Goal: Task Accomplishment & Management: Manage account settings

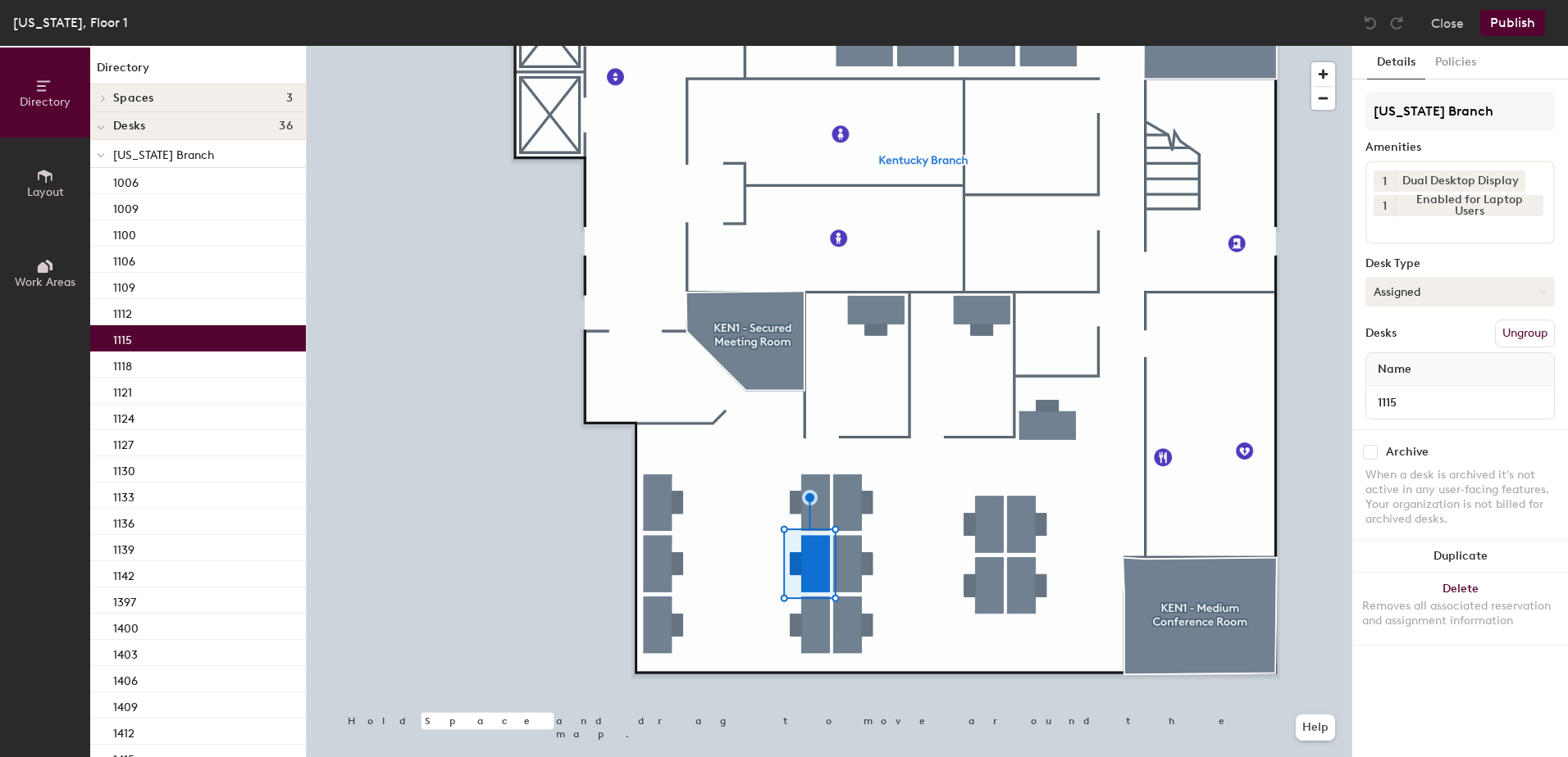
click at [1436, 297] on button "Assigned" at bounding box center [1460, 292] width 190 height 29
click at [1400, 398] on div "Hoteled" at bounding box center [1448, 392] width 164 height 25
click at [1521, 19] on button "Publish" at bounding box center [1512, 23] width 65 height 27
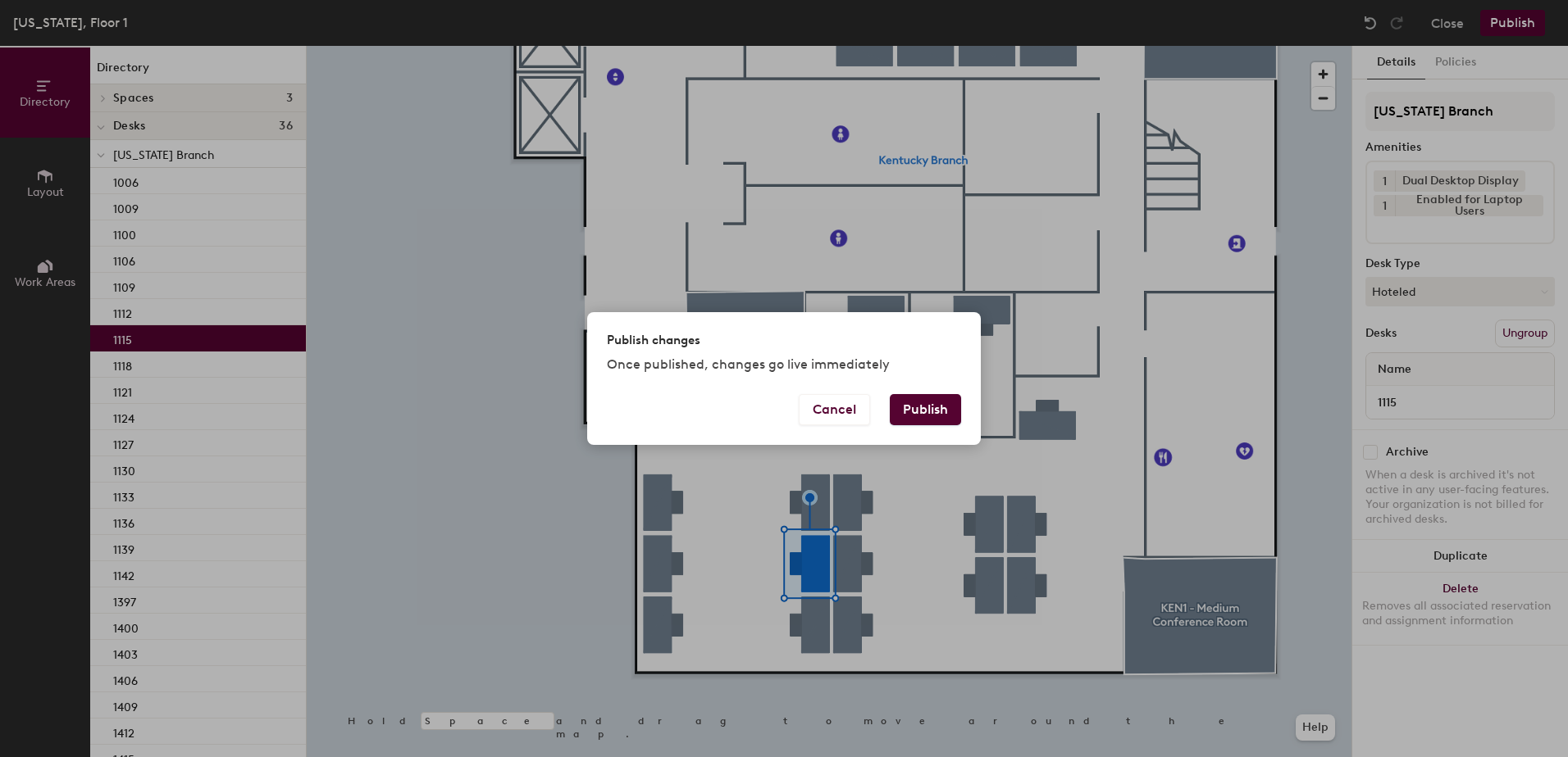
click at [940, 412] on button "Publish" at bounding box center [926, 410] width 71 height 31
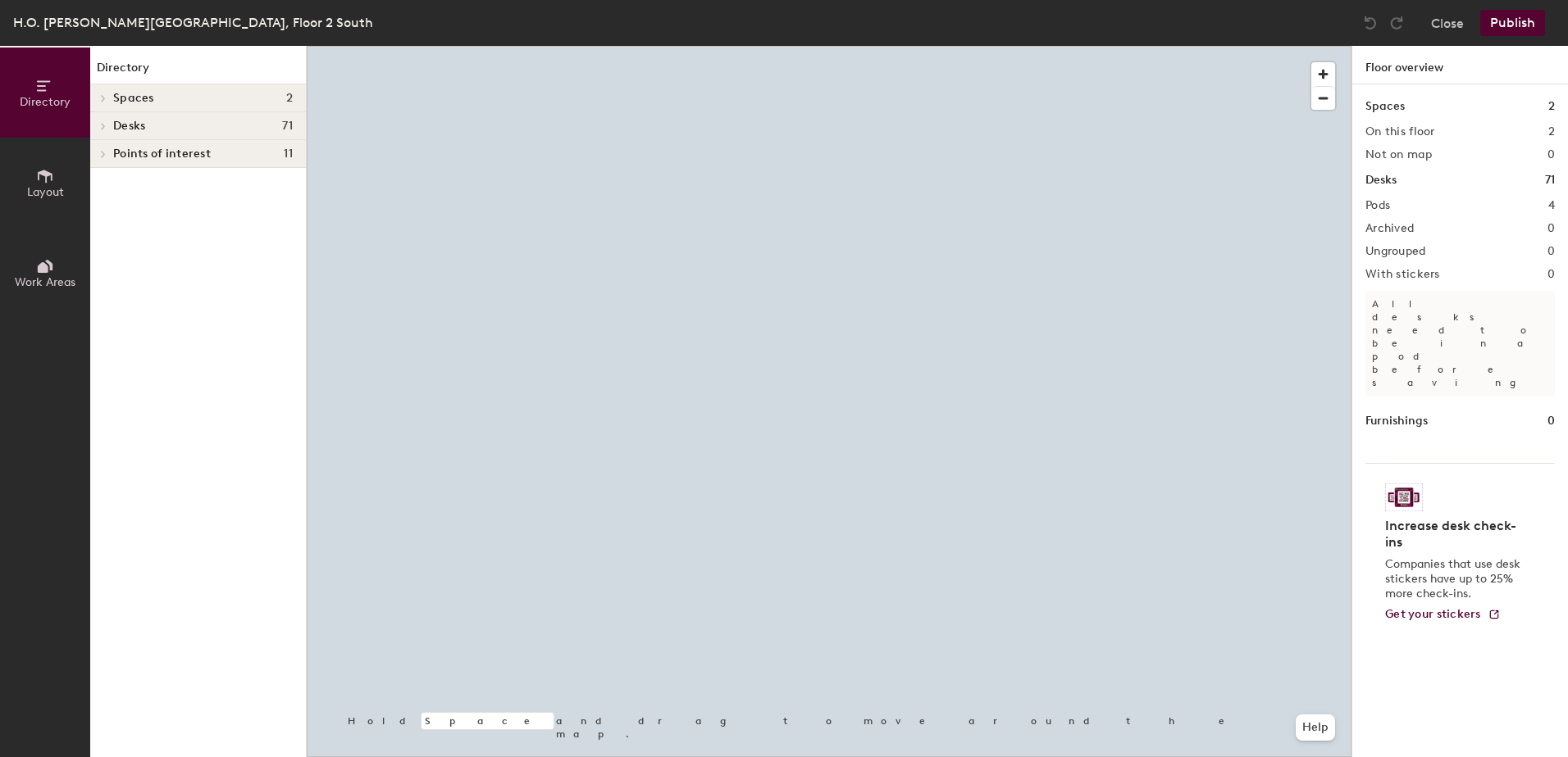
click at [1016, 46] on div at bounding box center [829, 46] width 1045 height 0
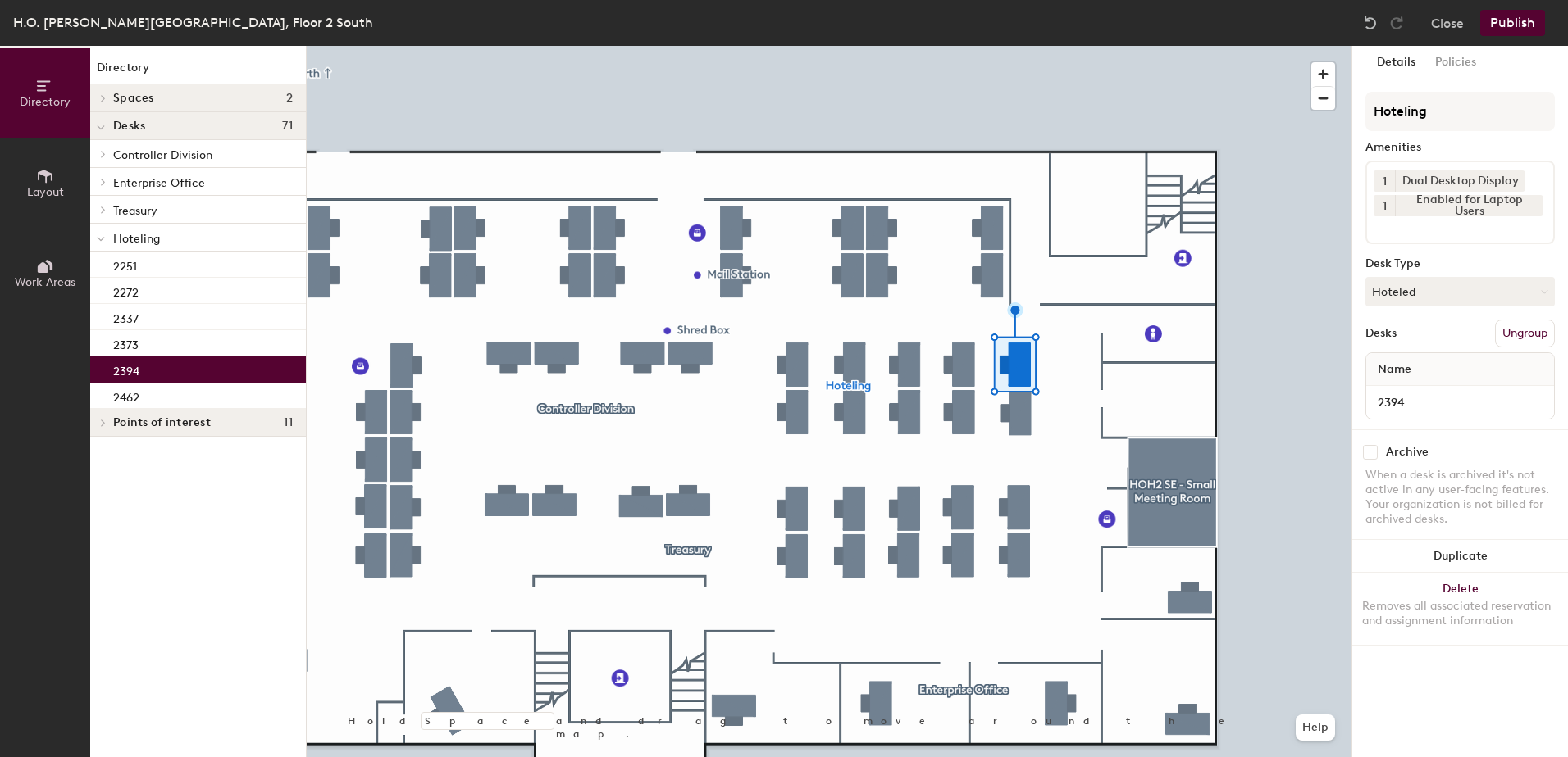
drag, startPoint x: 1422, startPoint y: 298, endPoint x: 1424, endPoint y: 309, distance: 11.2
click at [1424, 305] on button "Hoteled" at bounding box center [1460, 292] width 190 height 29
click at [1432, 341] on div "Assigned" at bounding box center [1448, 342] width 164 height 25
drag, startPoint x: 1518, startPoint y: 333, endPoint x: 1511, endPoint y: 341, distance: 10.6
click at [1517, 337] on button "Ungroup" at bounding box center [1524, 333] width 60 height 27
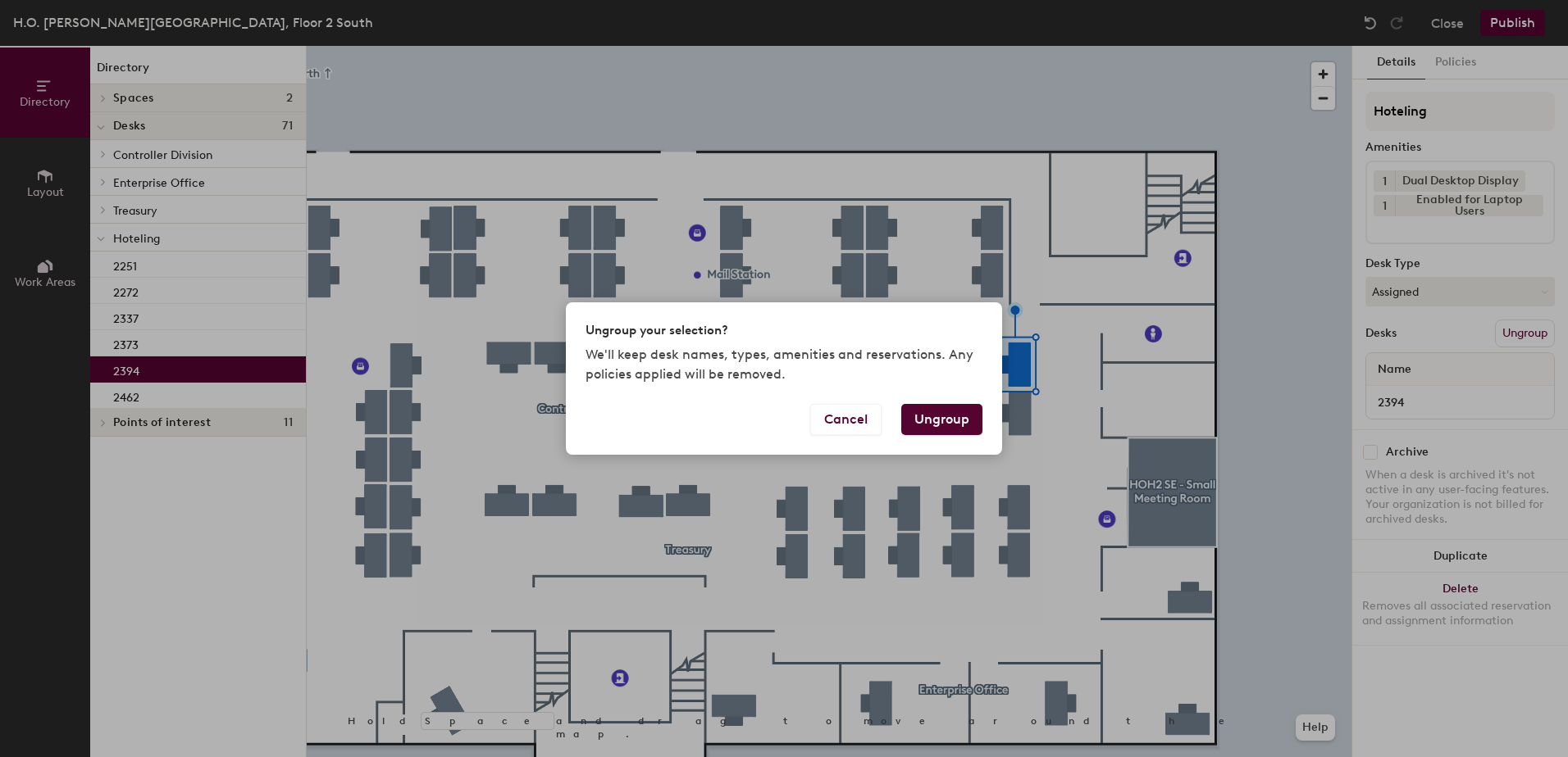
click at [960, 418] on button "Ungroup" at bounding box center [942, 419] width 82 height 31
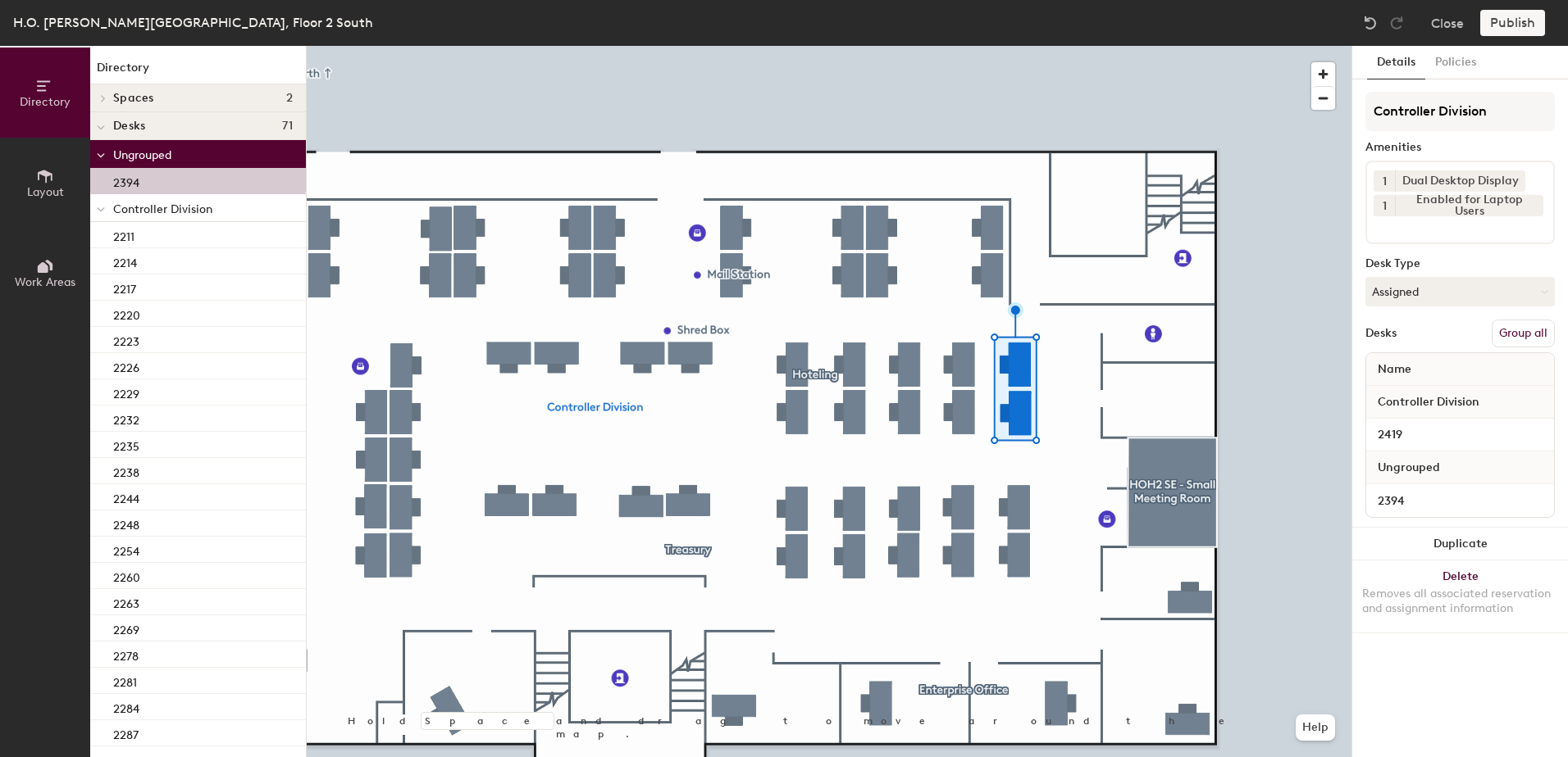
click at [1531, 341] on button "Group all" at bounding box center [1523, 333] width 63 height 27
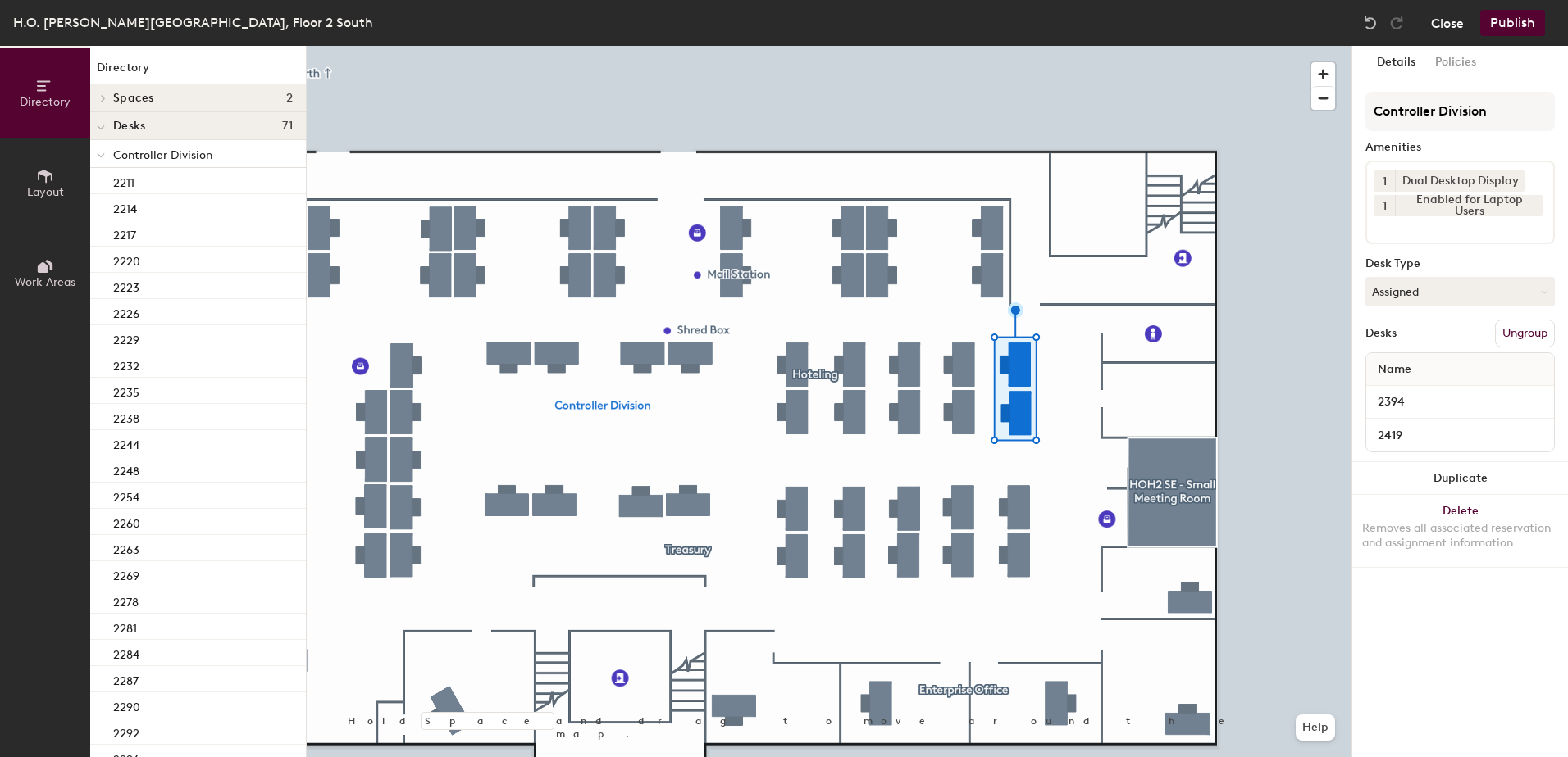
click at [1445, 30] on button "Close" at bounding box center [1448, 23] width 33 height 27
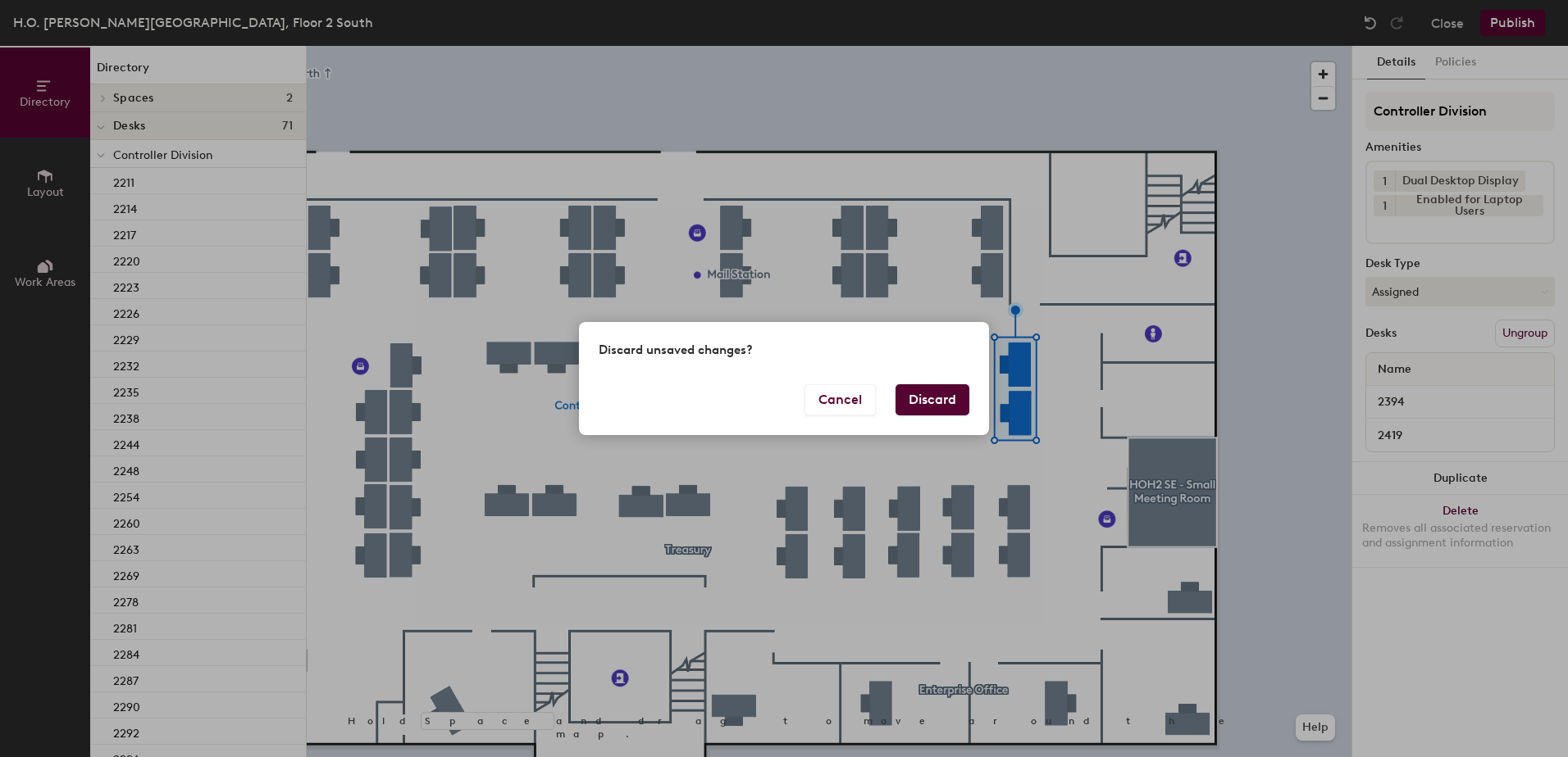
click at [922, 395] on button "Discard" at bounding box center [932, 400] width 74 height 31
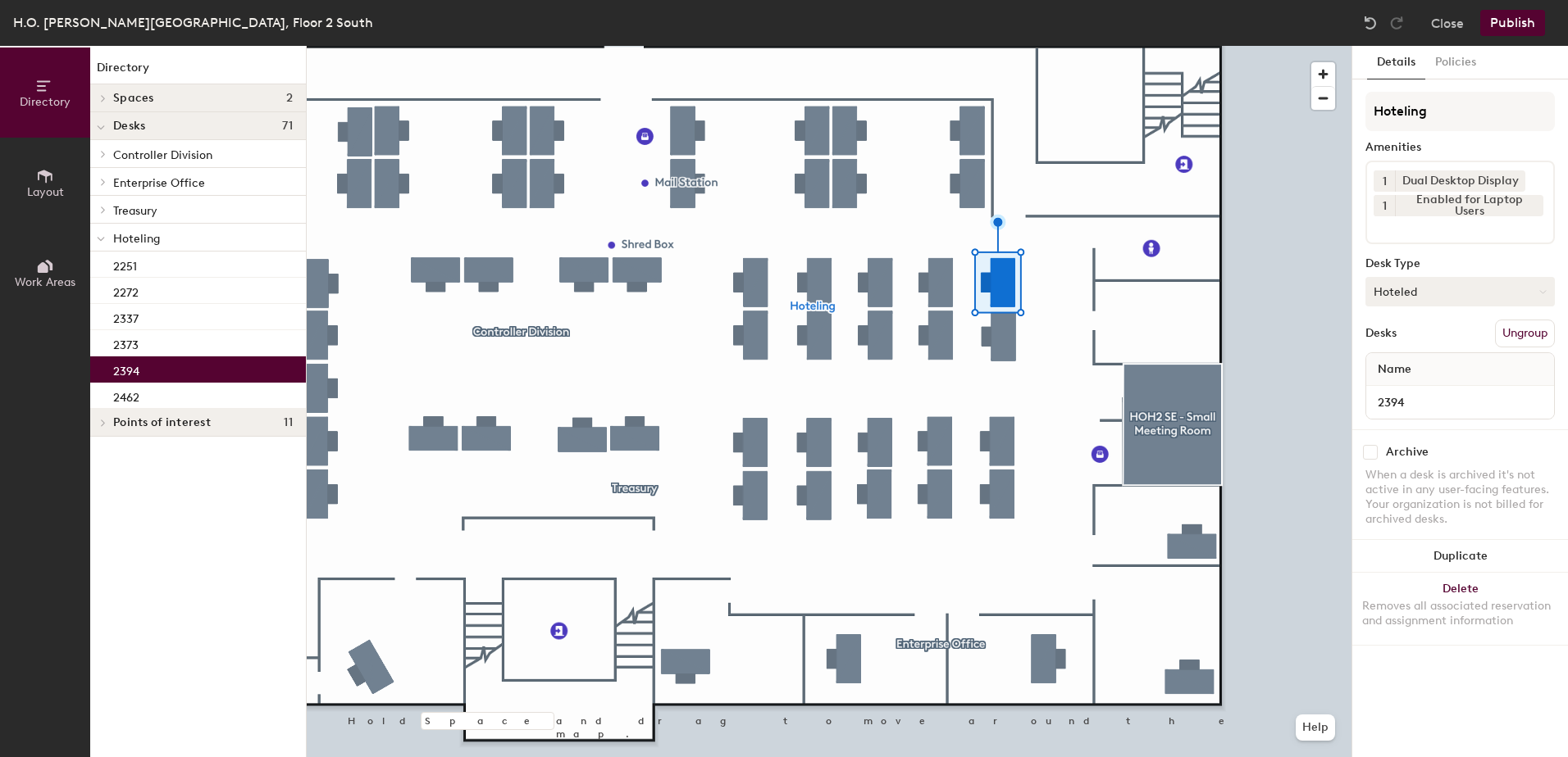
click at [1465, 299] on button "Hoteled" at bounding box center [1460, 292] width 190 height 29
drag, startPoint x: 1457, startPoint y: 345, endPoint x: 1453, endPoint y: 356, distance: 11.7
click at [1458, 345] on div "Assigned" at bounding box center [1448, 342] width 164 height 25
click at [1510, 339] on button "Ungroup" at bounding box center [1524, 333] width 60 height 27
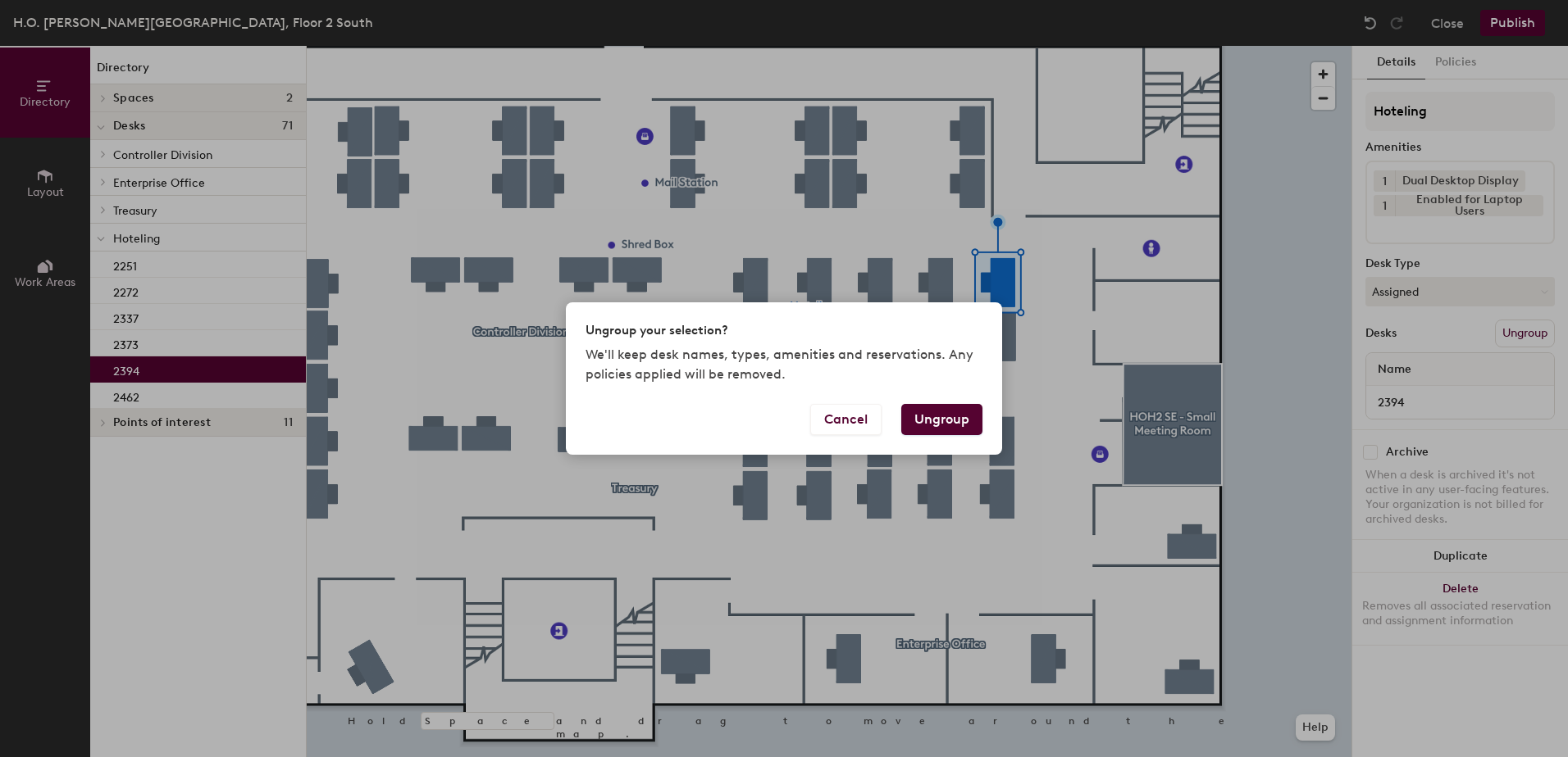
click at [968, 421] on button "Ungroup" at bounding box center [942, 419] width 82 height 31
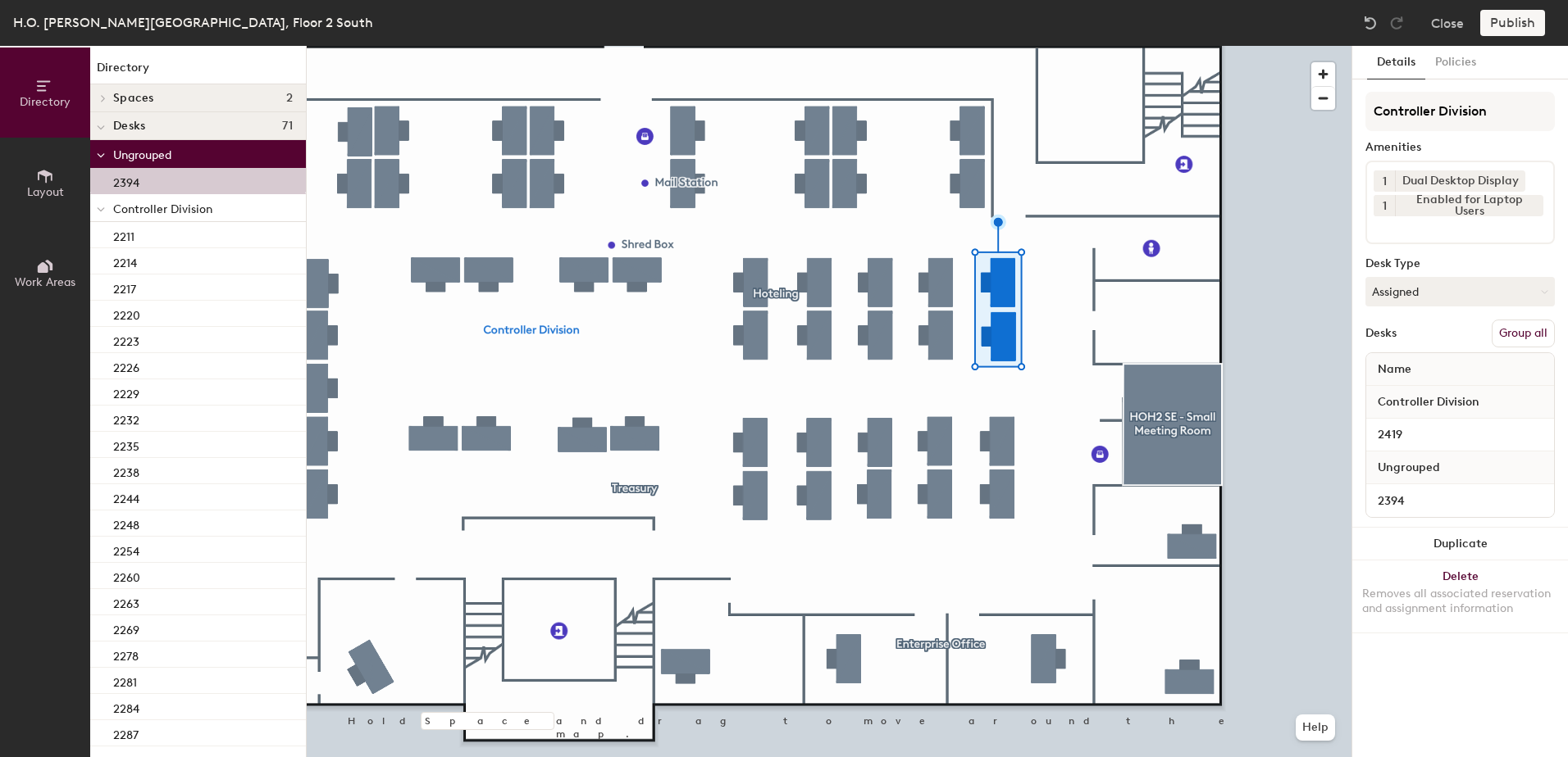
click at [1515, 332] on button "Group all" at bounding box center [1523, 333] width 63 height 27
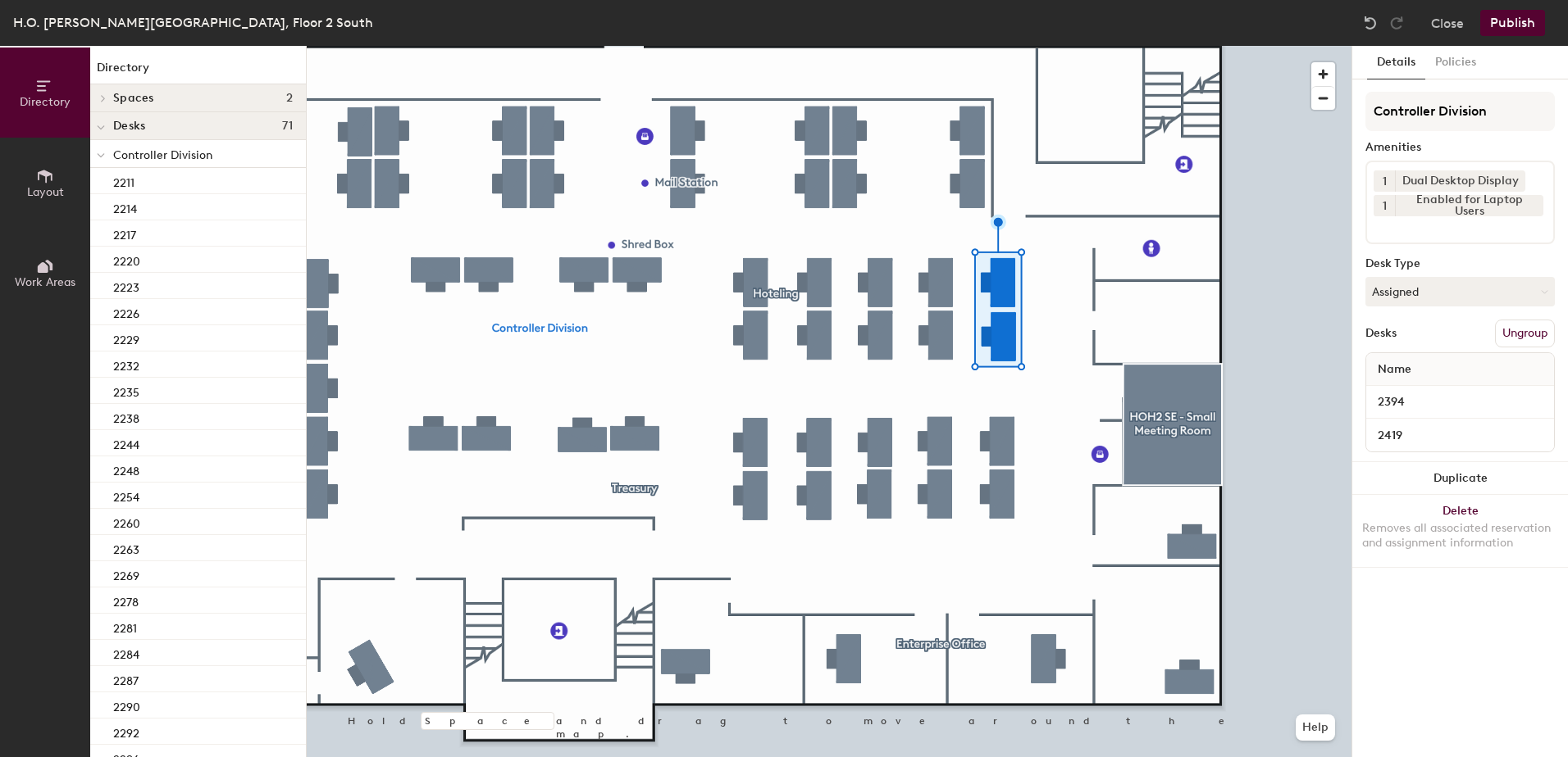
click at [1522, 27] on button "Publish" at bounding box center [1512, 23] width 65 height 27
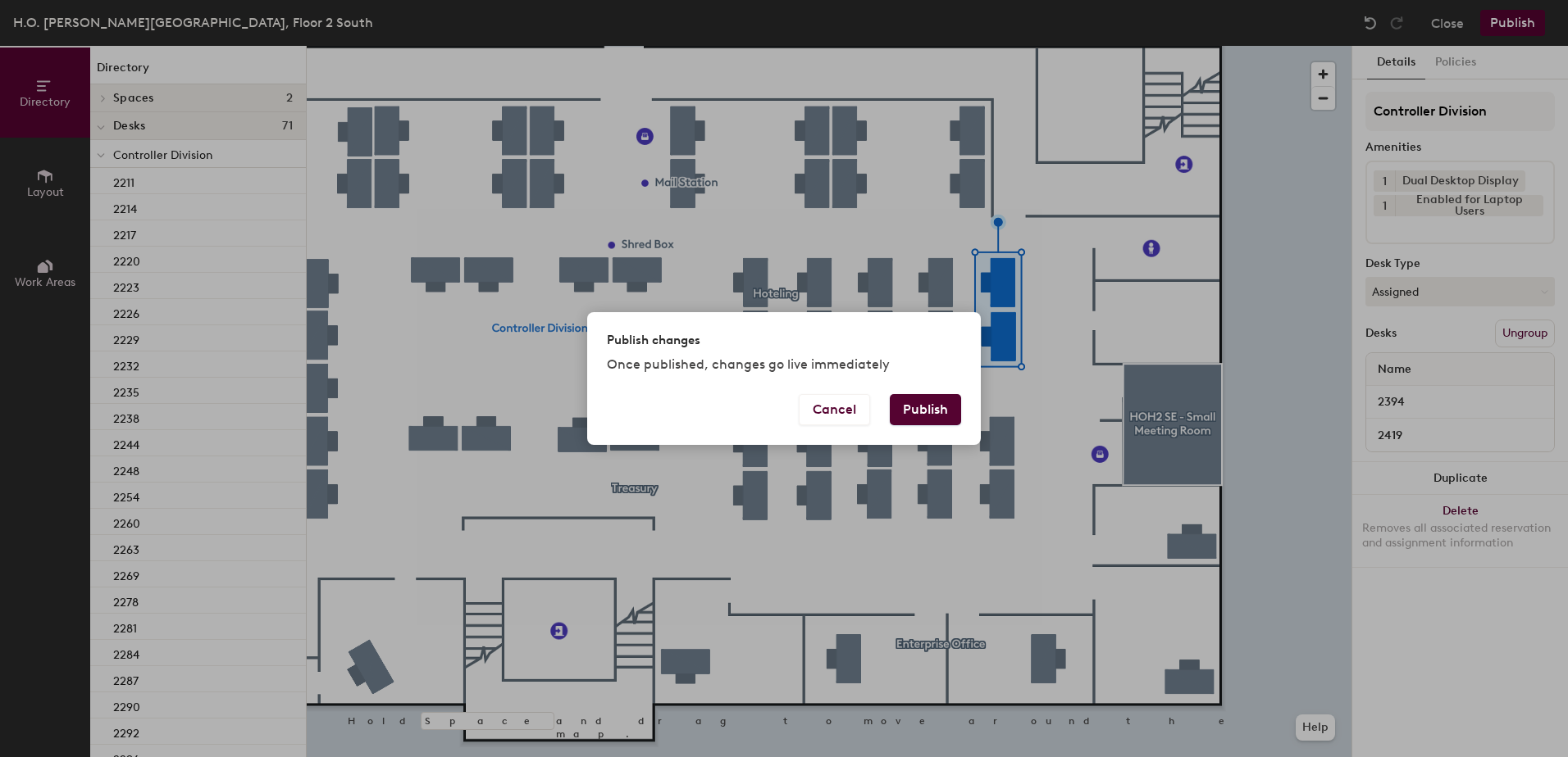
click at [926, 411] on button "Publish" at bounding box center [926, 410] width 71 height 31
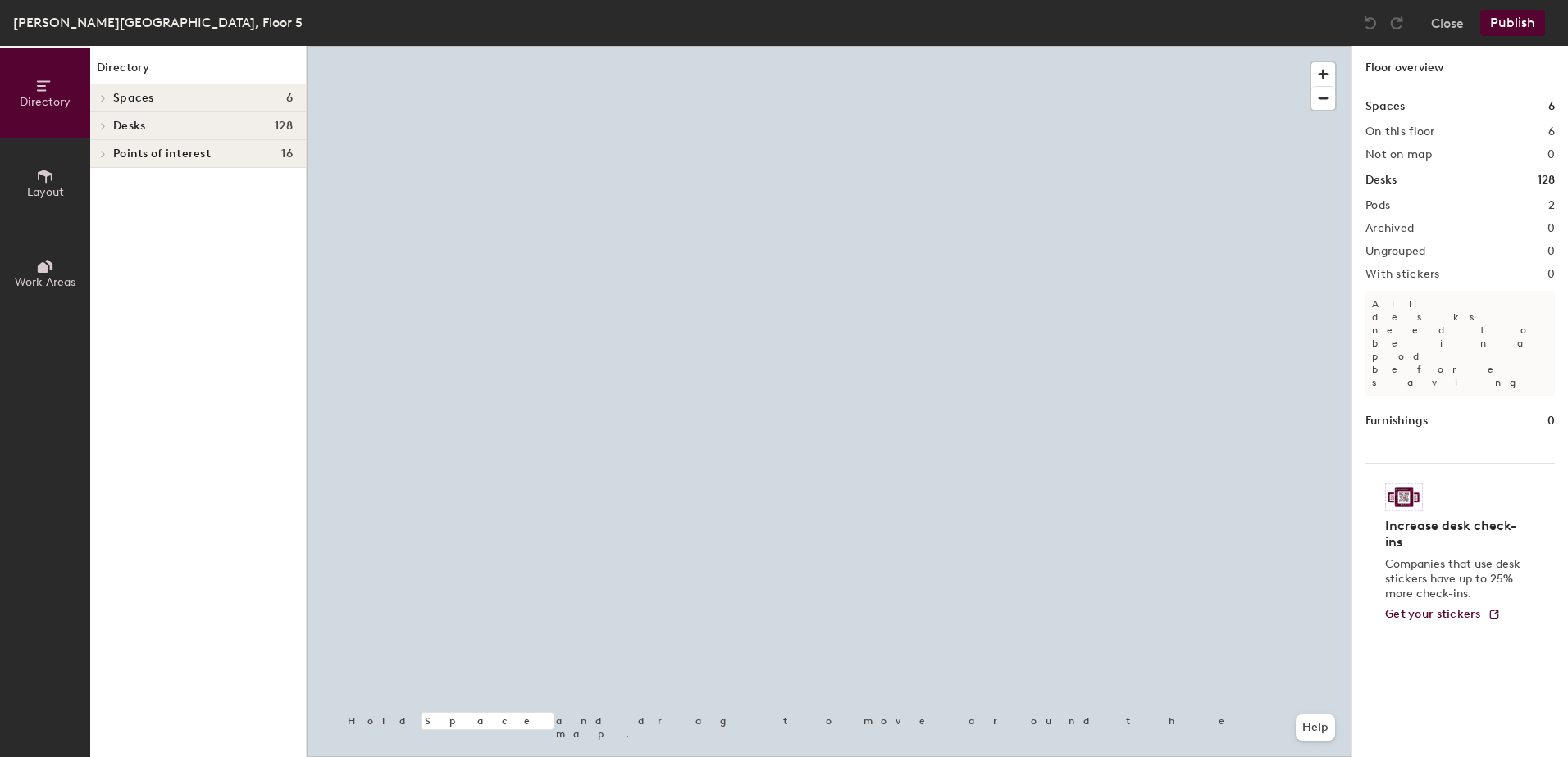
click at [847, 46] on div at bounding box center [829, 46] width 1045 height 0
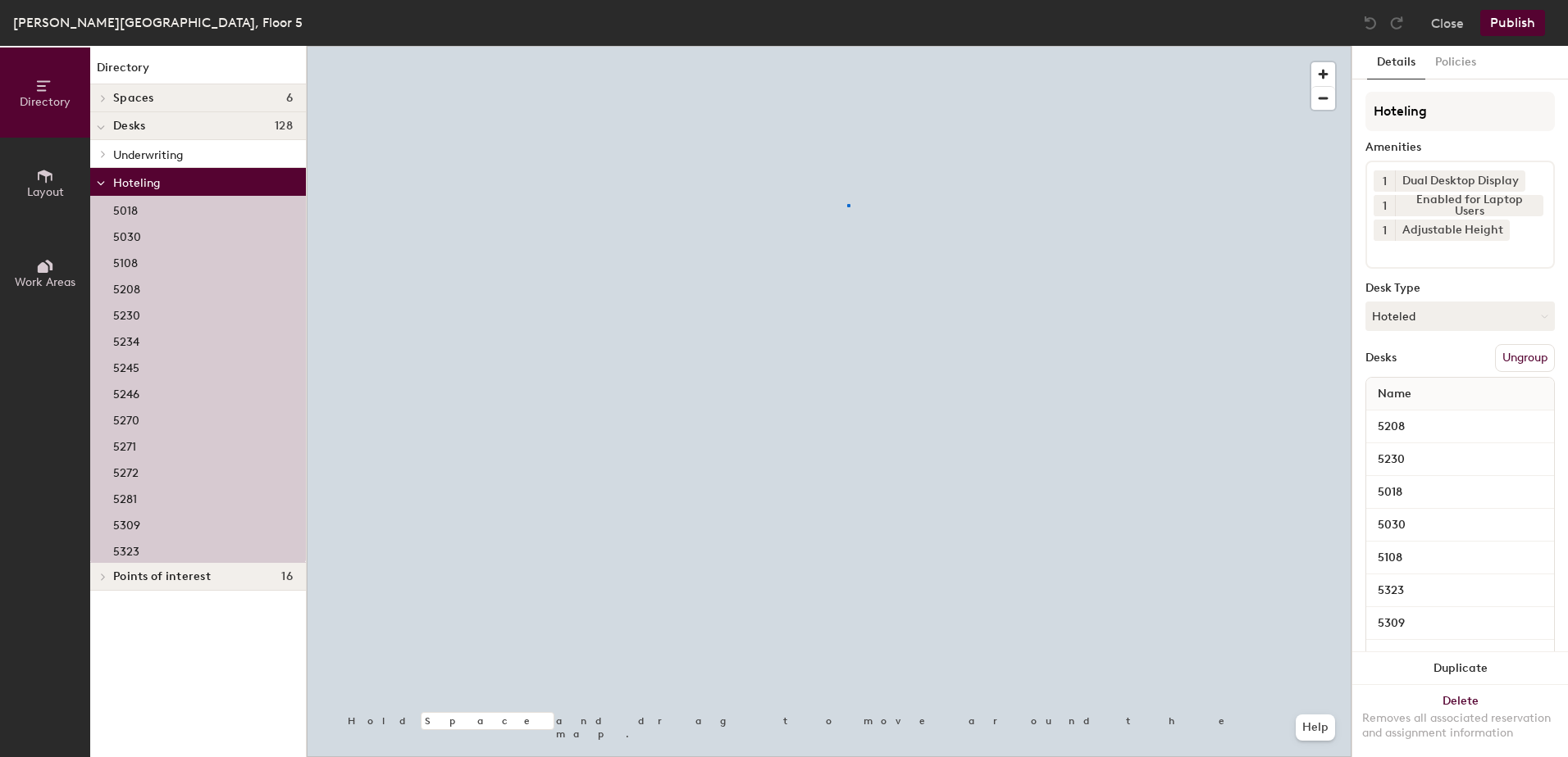
click at [848, 204] on div at bounding box center [849, 206] width 4 height 4
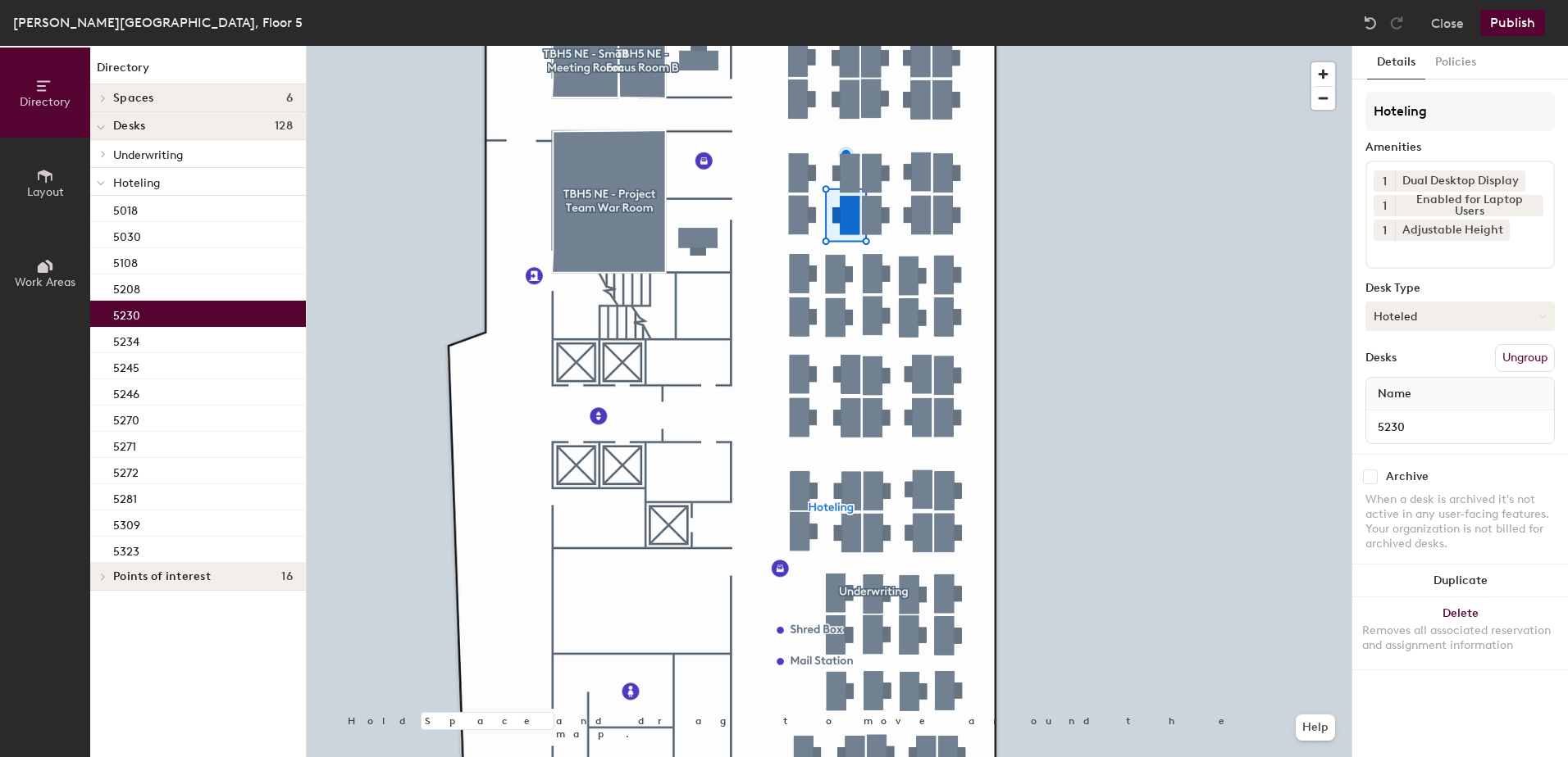
click at [1412, 325] on button "Hoteled" at bounding box center [1460, 317] width 190 height 29
drag, startPoint x: 1432, startPoint y: 364, endPoint x: 1455, endPoint y: 366, distance: 23.1
click at [1432, 364] on div "Assigned" at bounding box center [1448, 367] width 164 height 25
click at [1538, 360] on button "Ungroup" at bounding box center [1524, 358] width 60 height 27
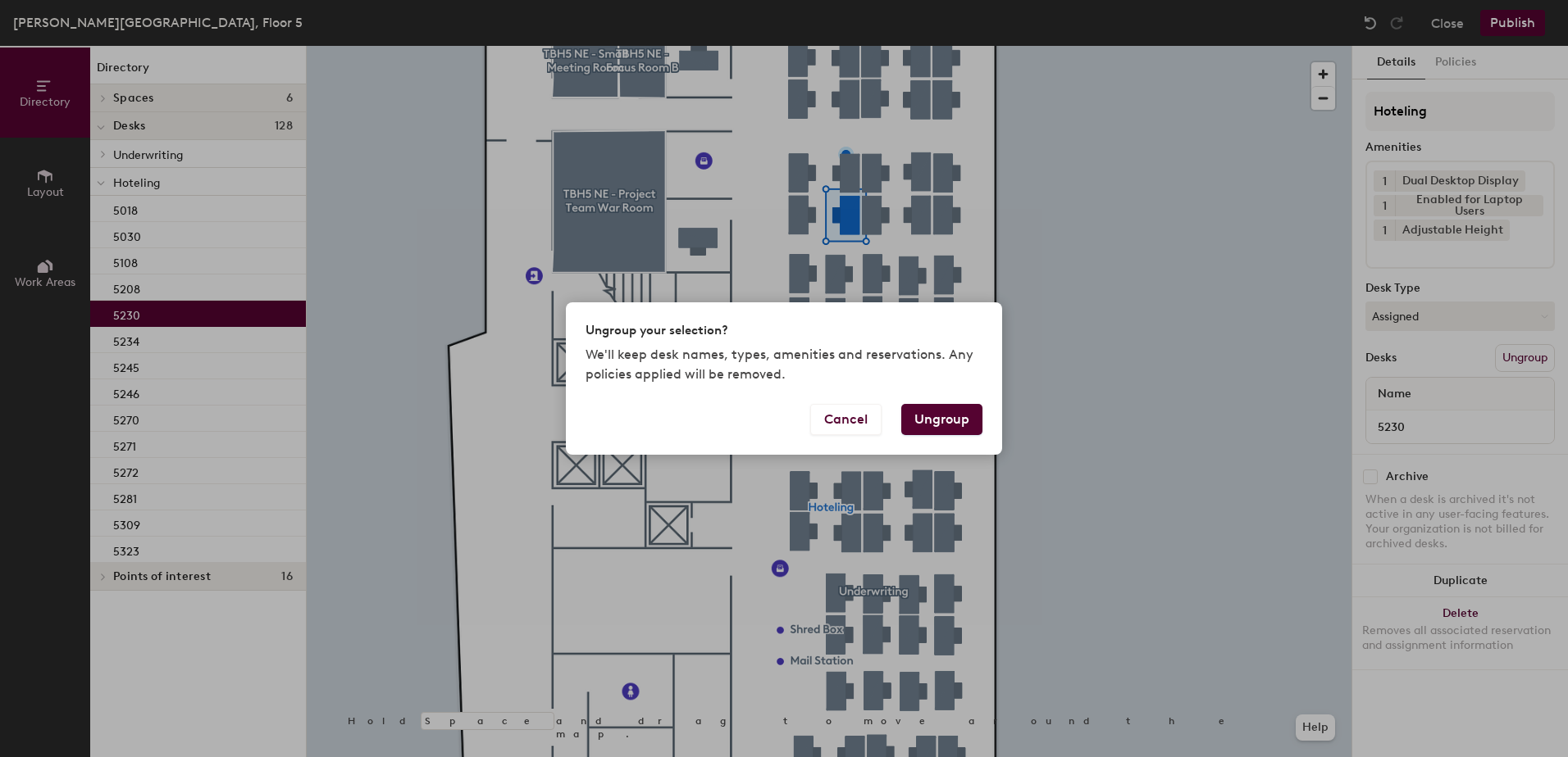
click at [925, 419] on button "Ungroup" at bounding box center [942, 419] width 82 height 31
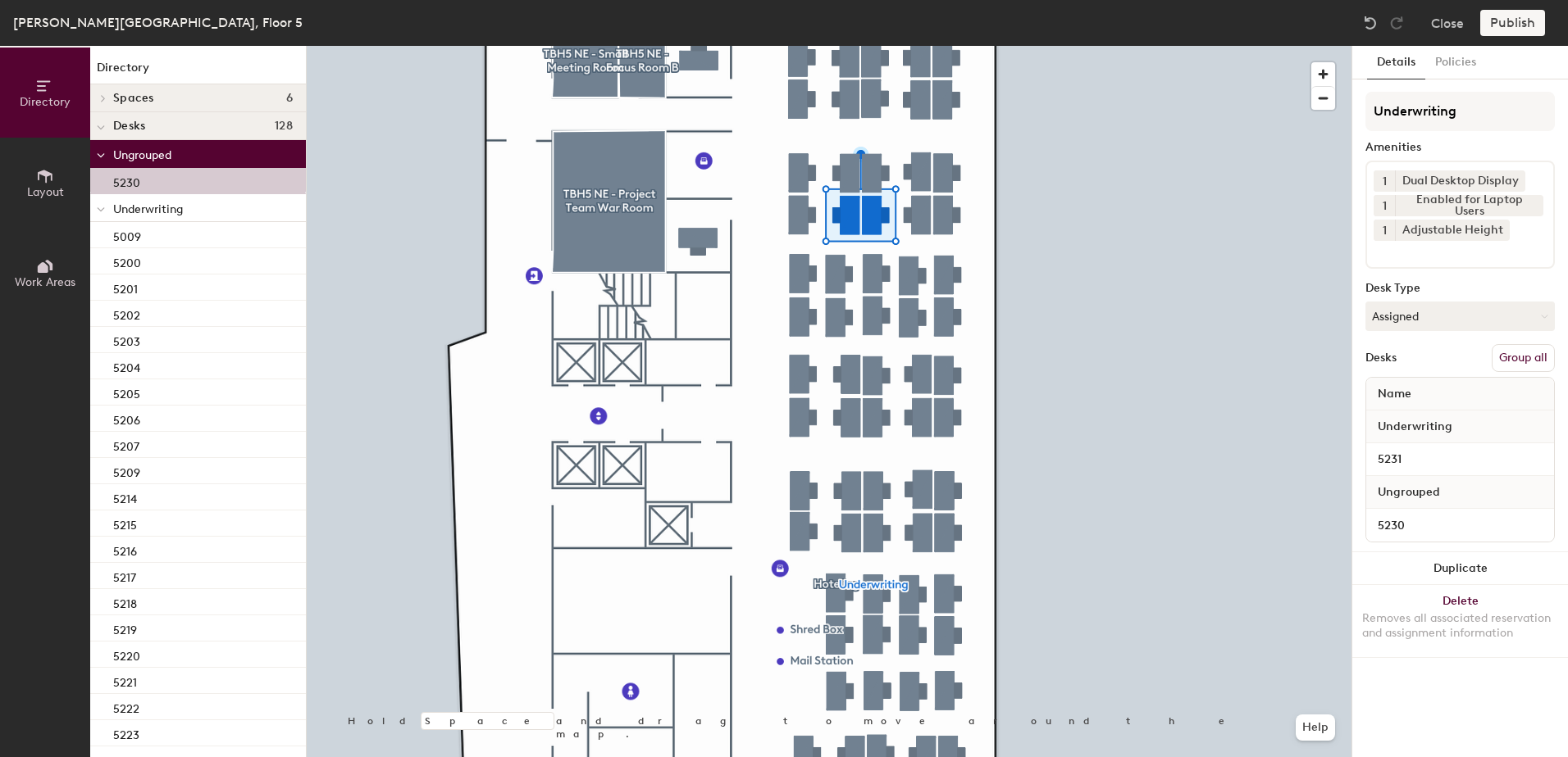
click at [1520, 362] on button "Group all" at bounding box center [1523, 358] width 63 height 27
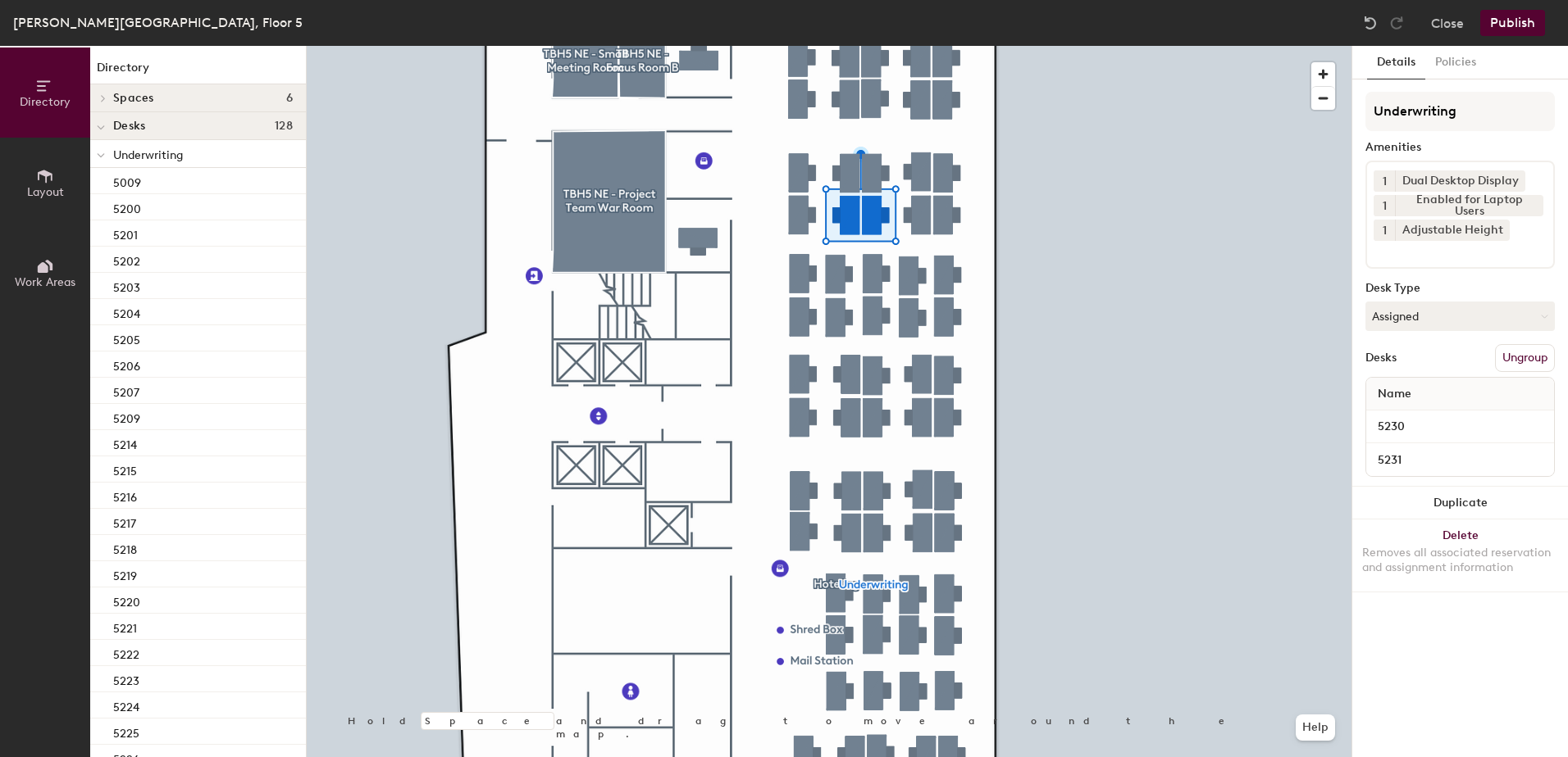
click at [1518, 16] on button "Publish" at bounding box center [1512, 23] width 65 height 27
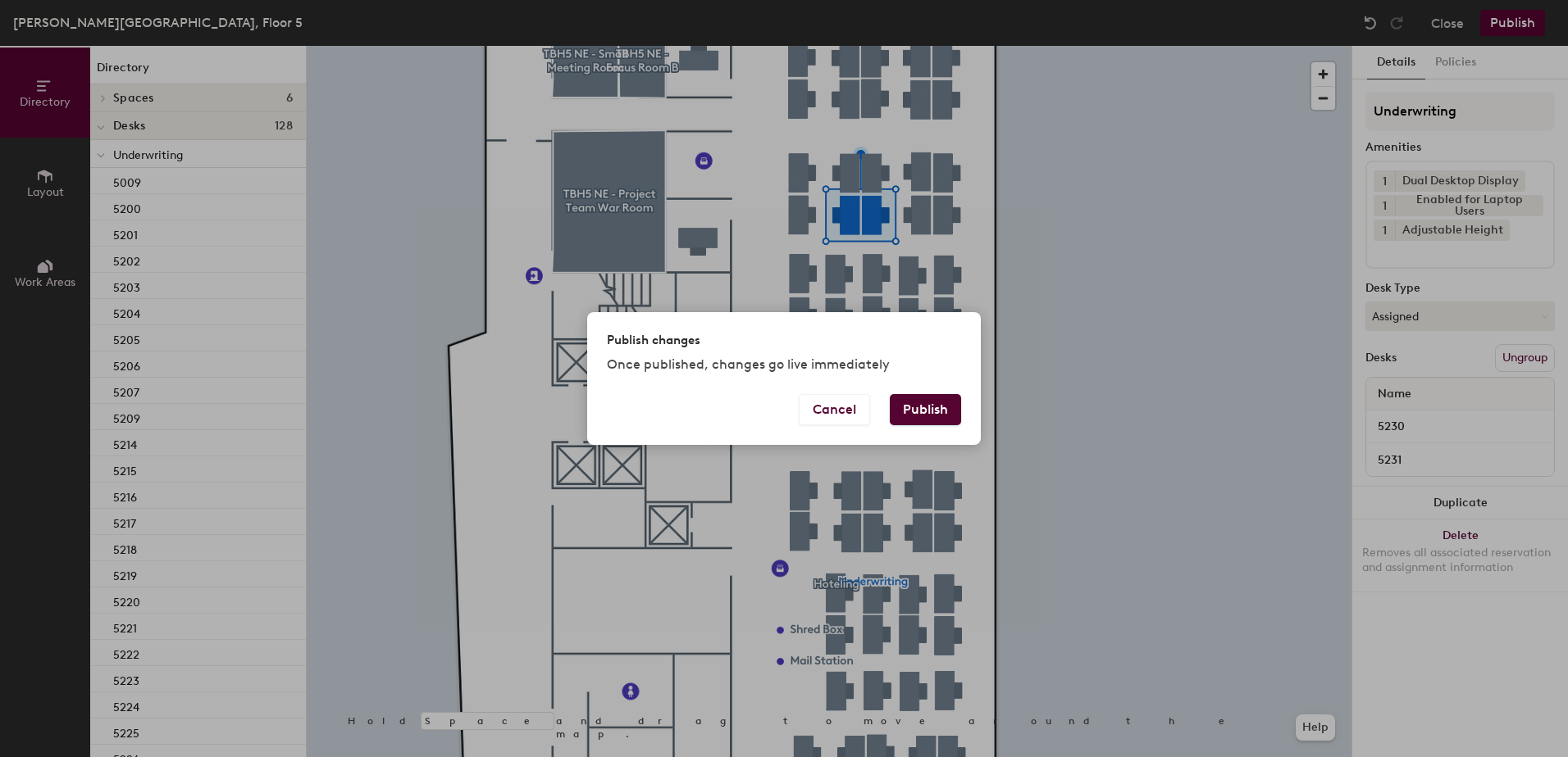
click at [897, 414] on button "Publish" at bounding box center [926, 410] width 71 height 31
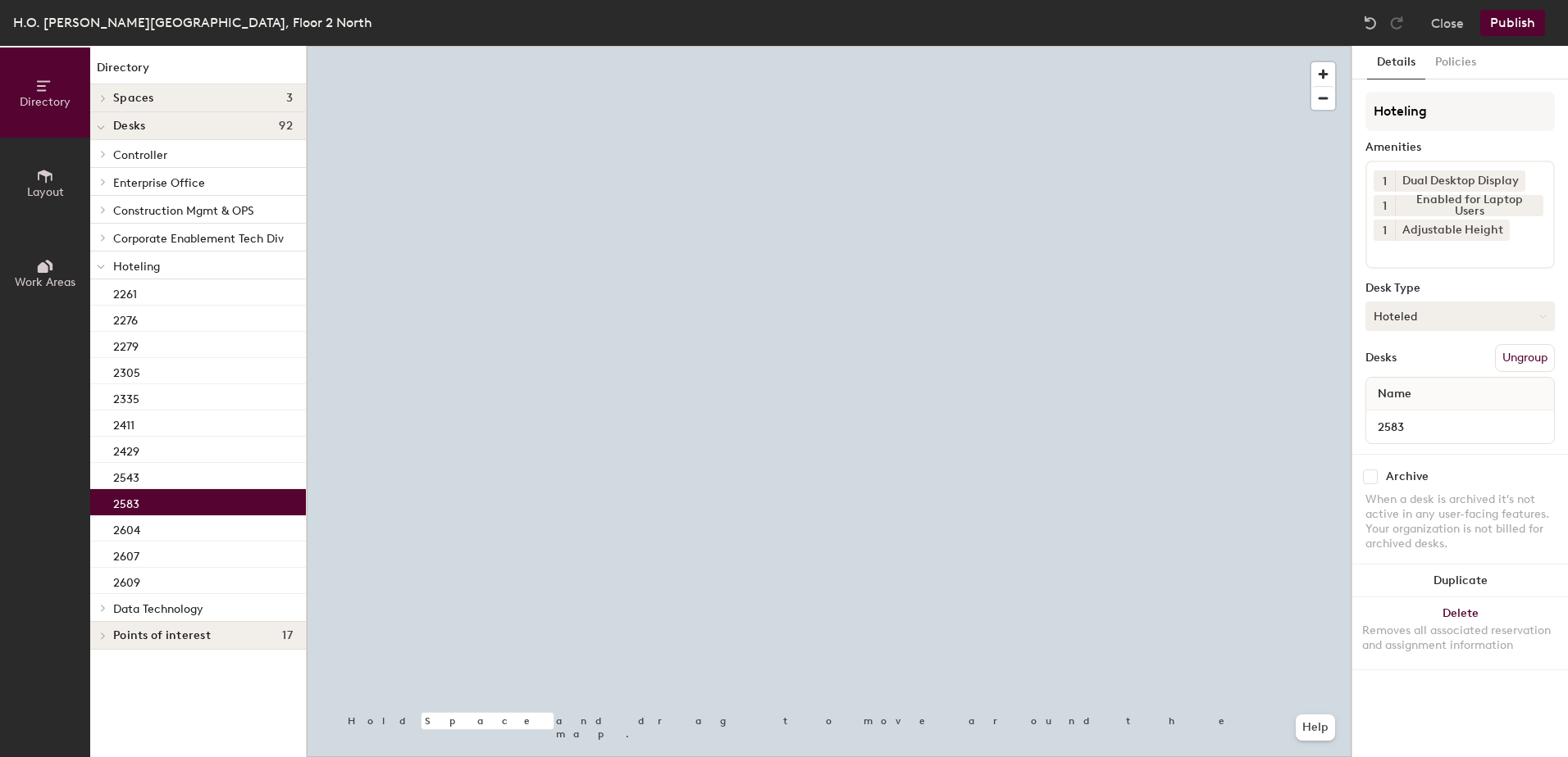
click at [1424, 324] on button "Hoteled" at bounding box center [1460, 317] width 190 height 29
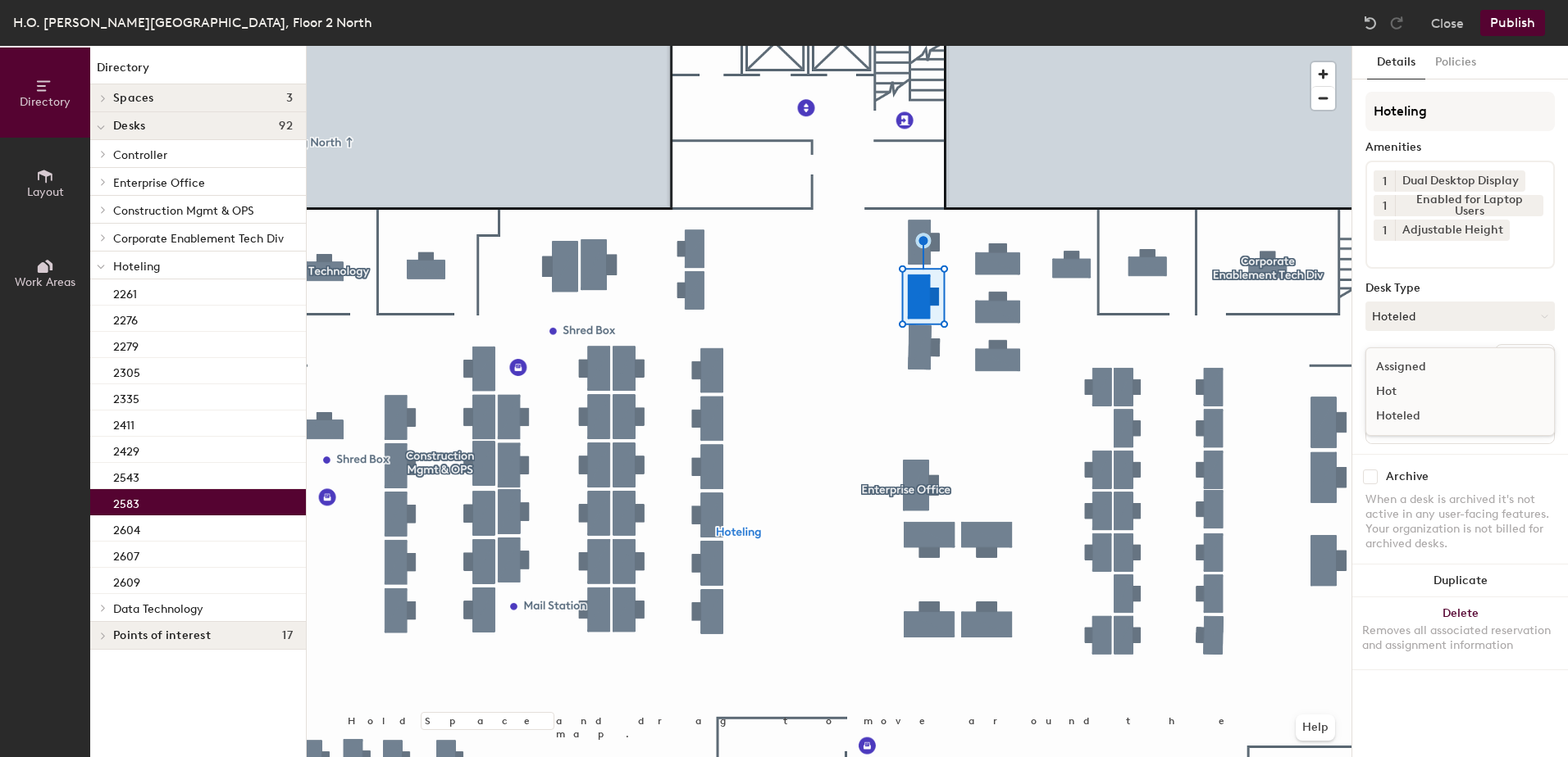
click at [1432, 362] on div "Assigned" at bounding box center [1448, 367] width 164 height 25
click at [1539, 359] on button "Ungroup" at bounding box center [1524, 358] width 60 height 27
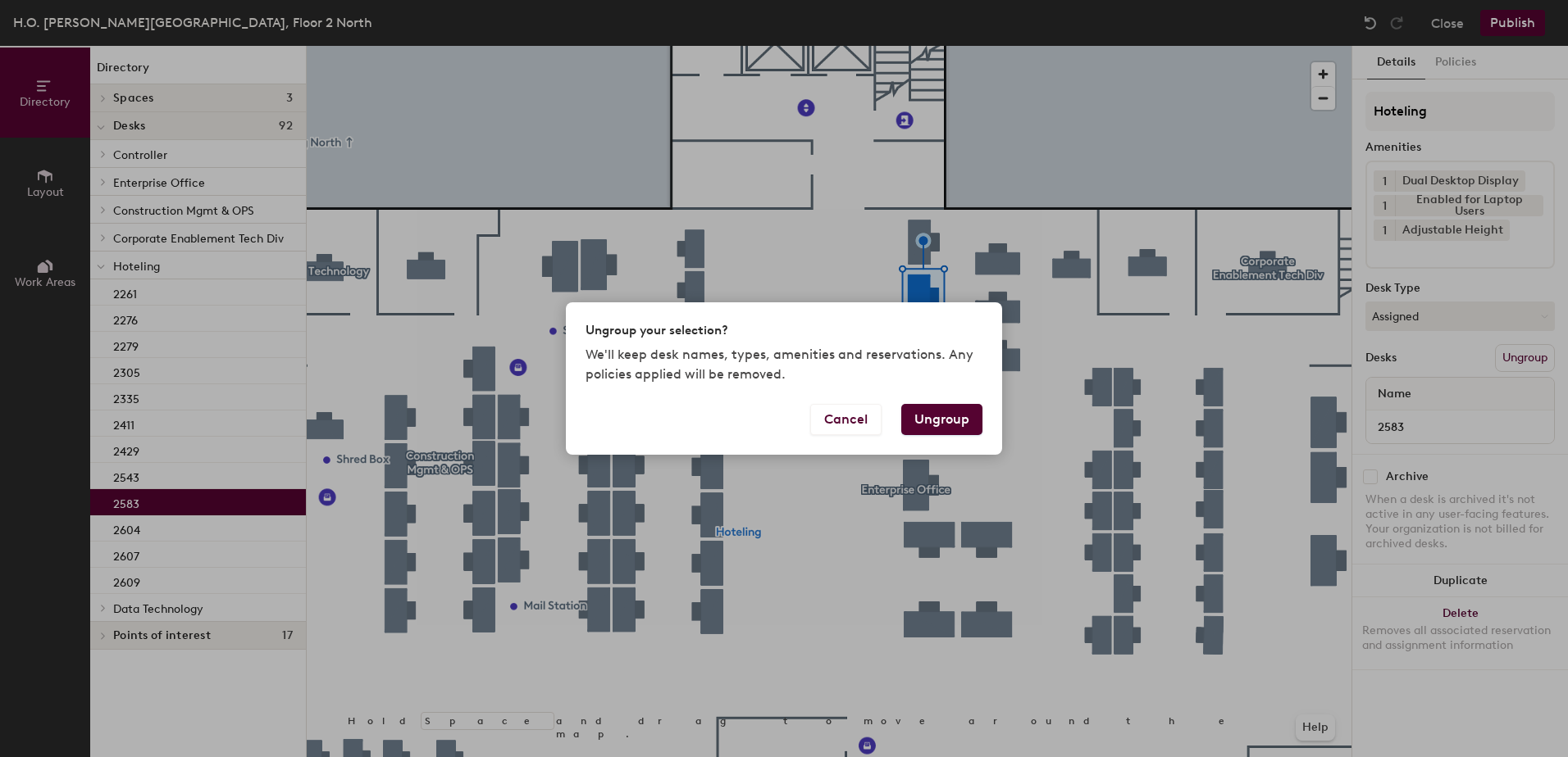
click at [932, 416] on button "Ungroup" at bounding box center [942, 419] width 82 height 31
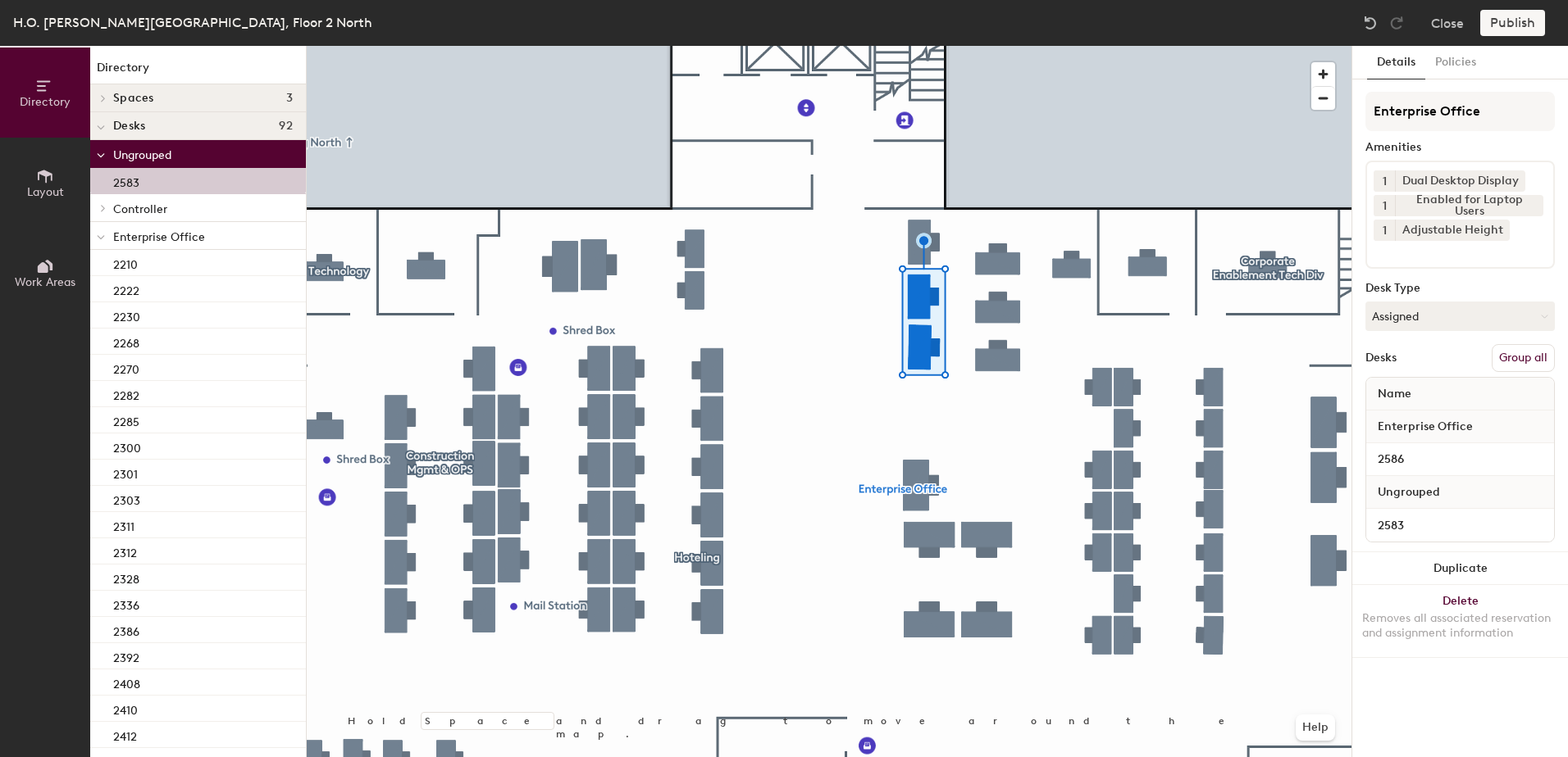
click at [1509, 357] on button "Group all" at bounding box center [1523, 358] width 63 height 27
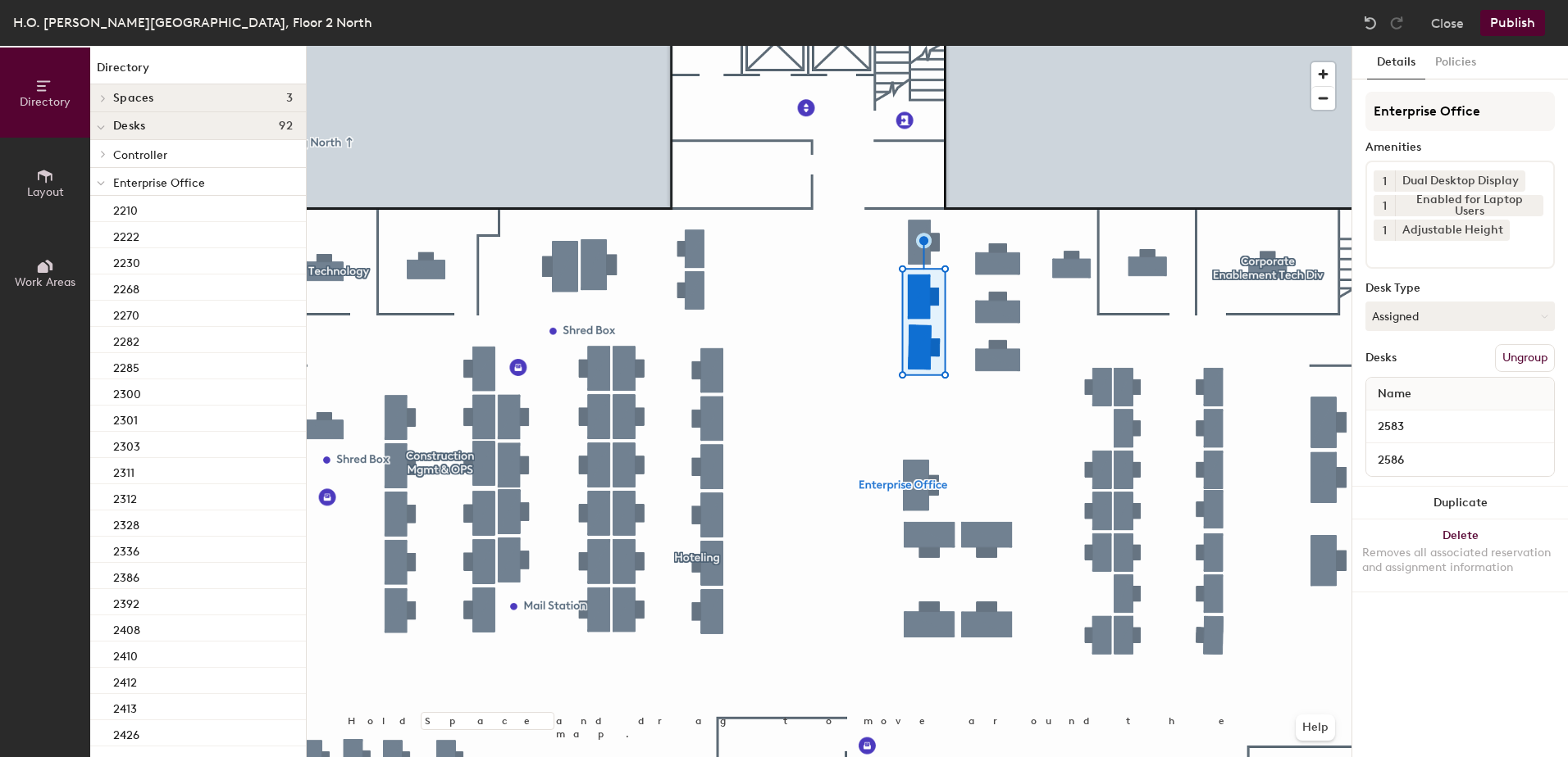
click at [1508, 29] on button "Publish" at bounding box center [1512, 23] width 65 height 27
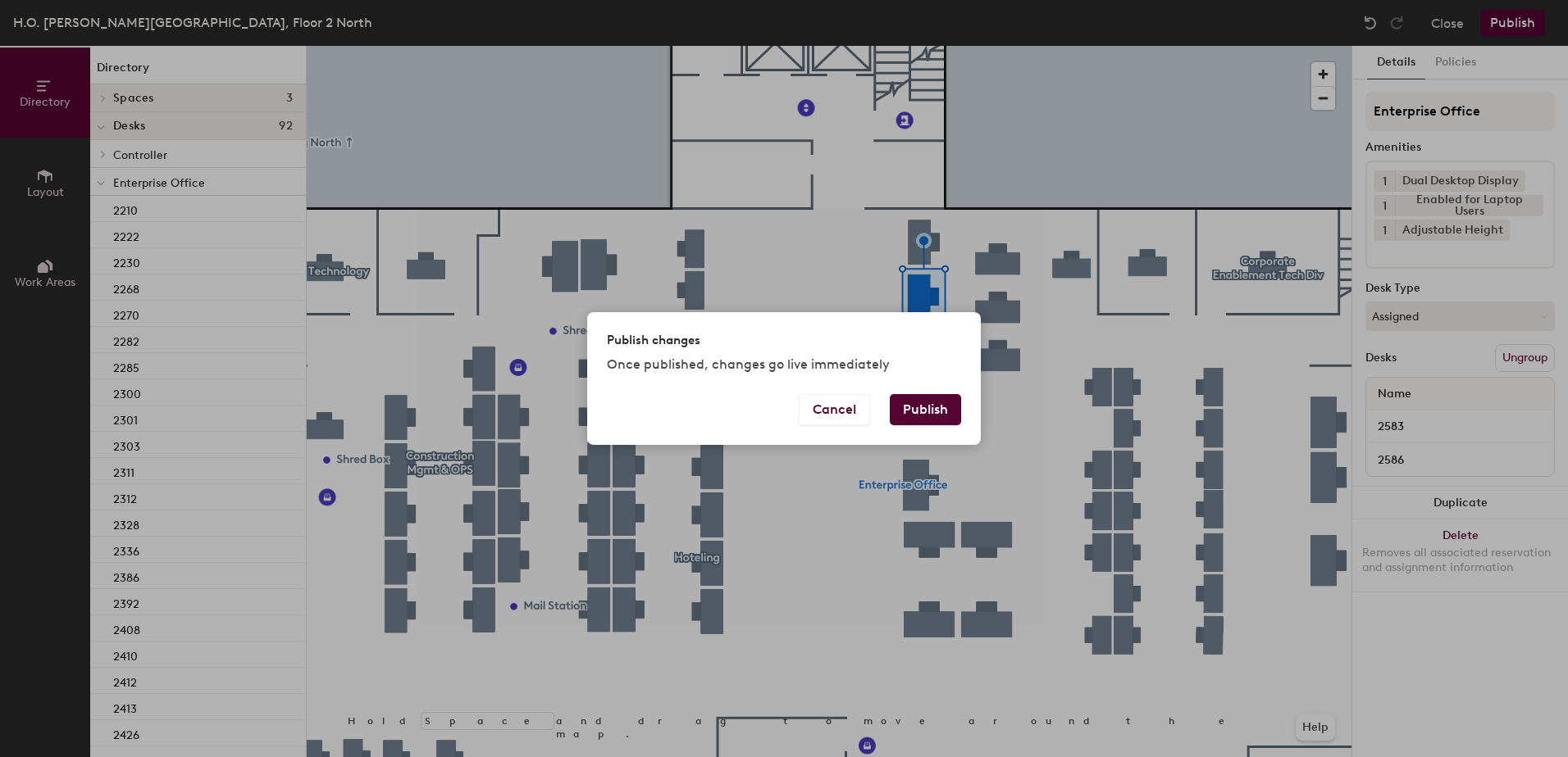
drag, startPoint x: 929, startPoint y: 401, endPoint x: 937, endPoint y: 417, distance: 17.9
click at [929, 402] on button "Publish" at bounding box center [926, 410] width 71 height 31
